Goal: Check status: Check status

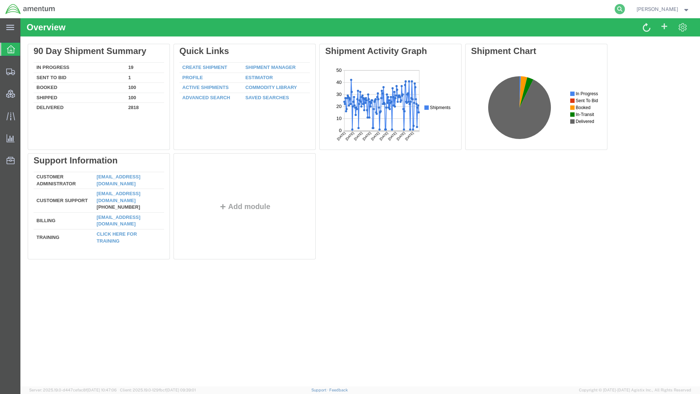
click at [625, 7] on icon at bounding box center [619, 9] width 10 height 10
click at [580, 10] on input "search" at bounding box center [504, 8] width 222 height 17
paste input "QCC-OMSS-25235-0245"
type input "QCC-OMSS-25235-0245"
click at [625, 8] on icon at bounding box center [619, 9] width 10 height 10
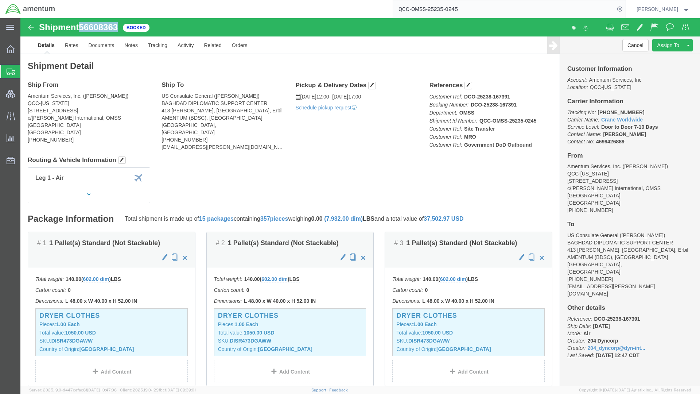
drag, startPoint x: 100, startPoint y: 11, endPoint x: 61, endPoint y: 6, distance: 39.3
click div "Shipment 56608363 Booked"
copy span "56608363"
